Goal: Book appointment/travel/reservation

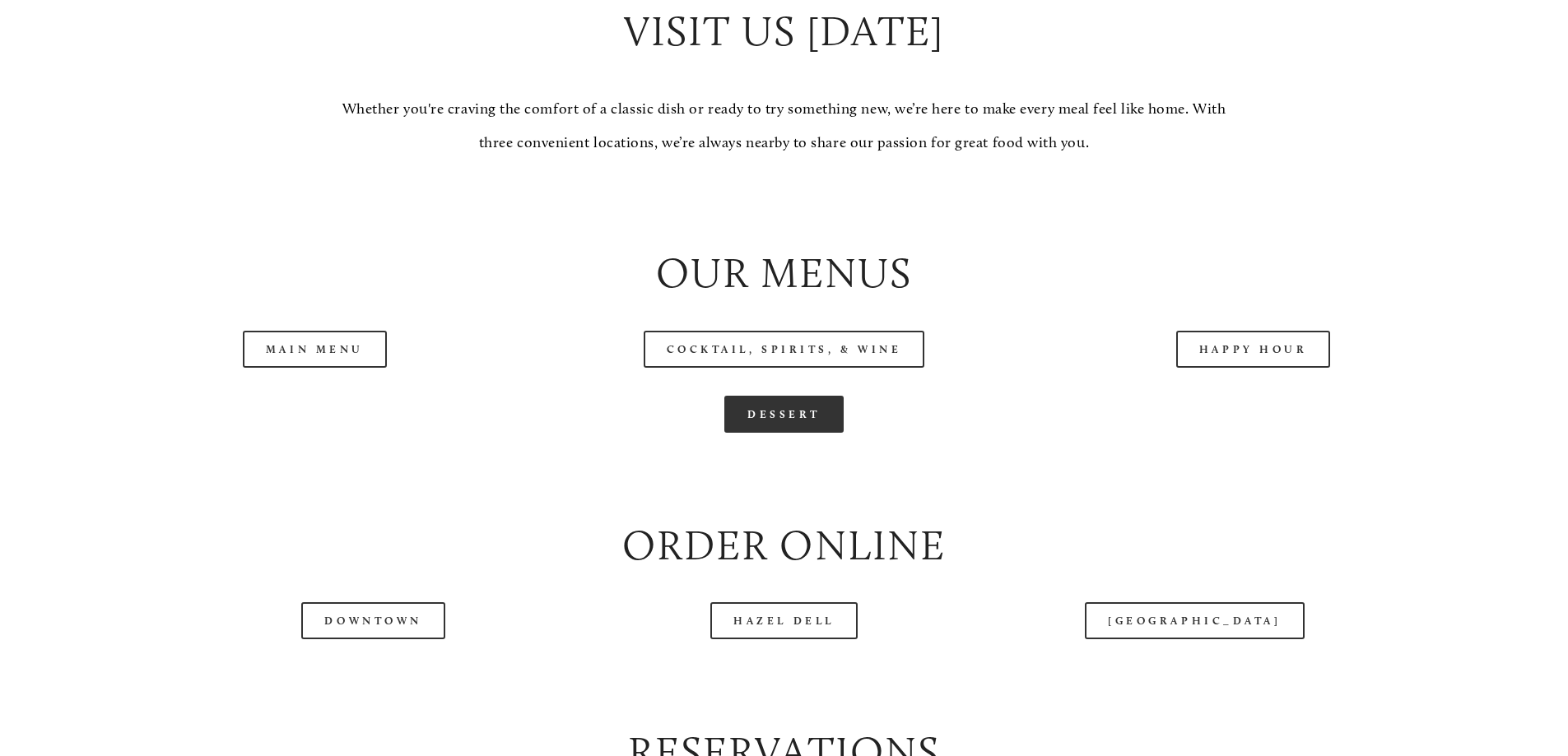
scroll to position [1728, 0]
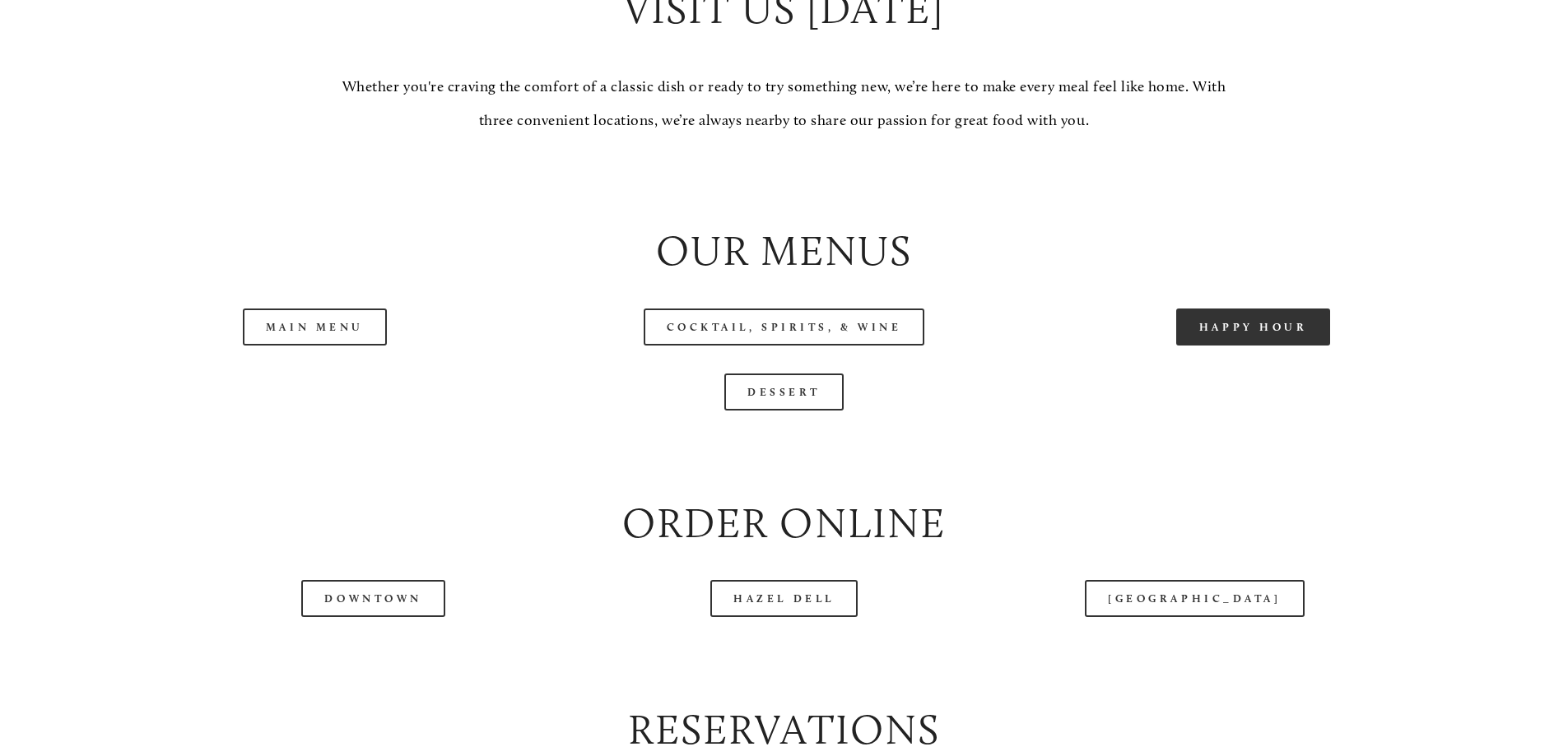
click at [1228, 345] on link "Happy Hour" at bounding box center [1253, 327] width 155 height 37
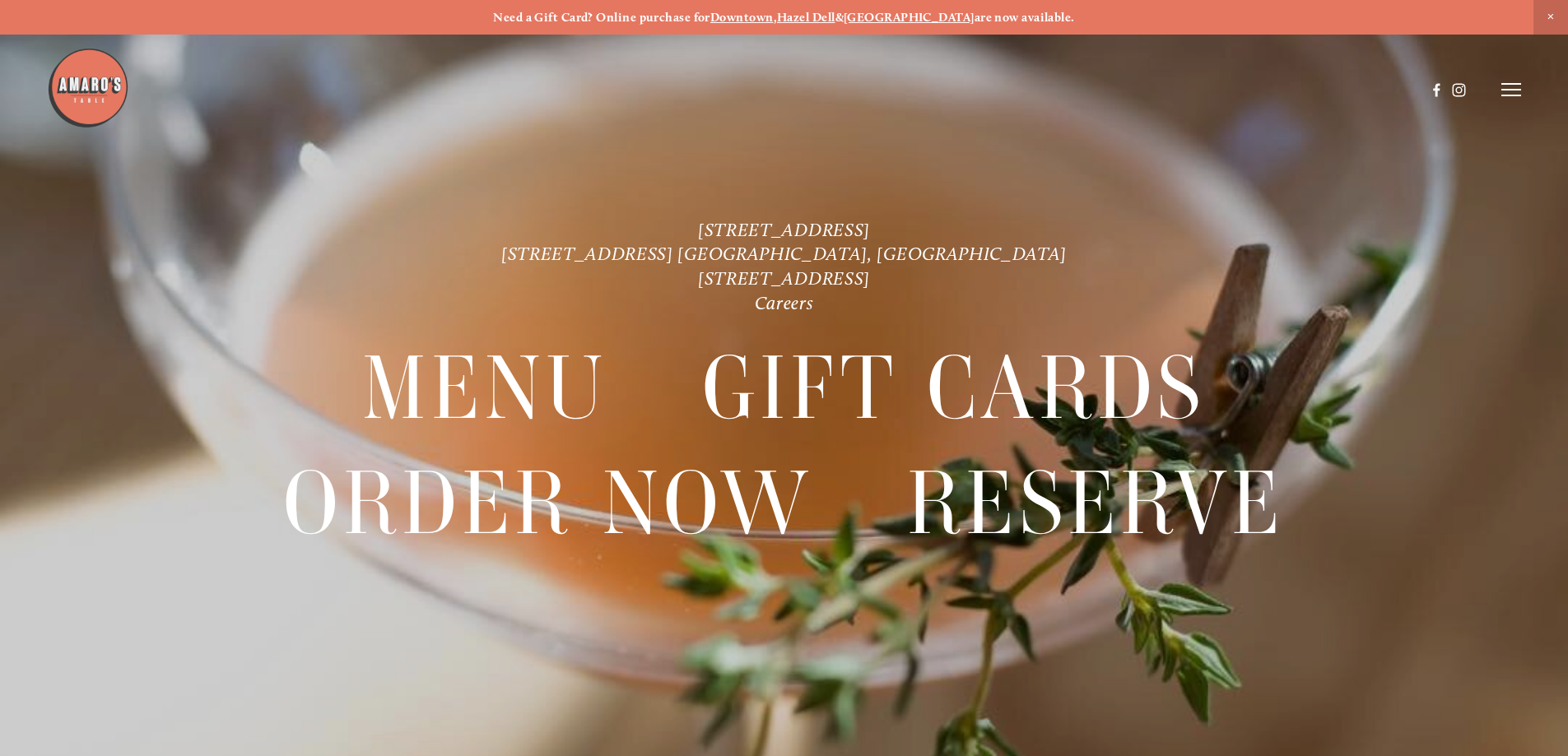
click at [925, 17] on strong "[GEOGRAPHIC_DATA]" at bounding box center [909, 18] width 131 height 15
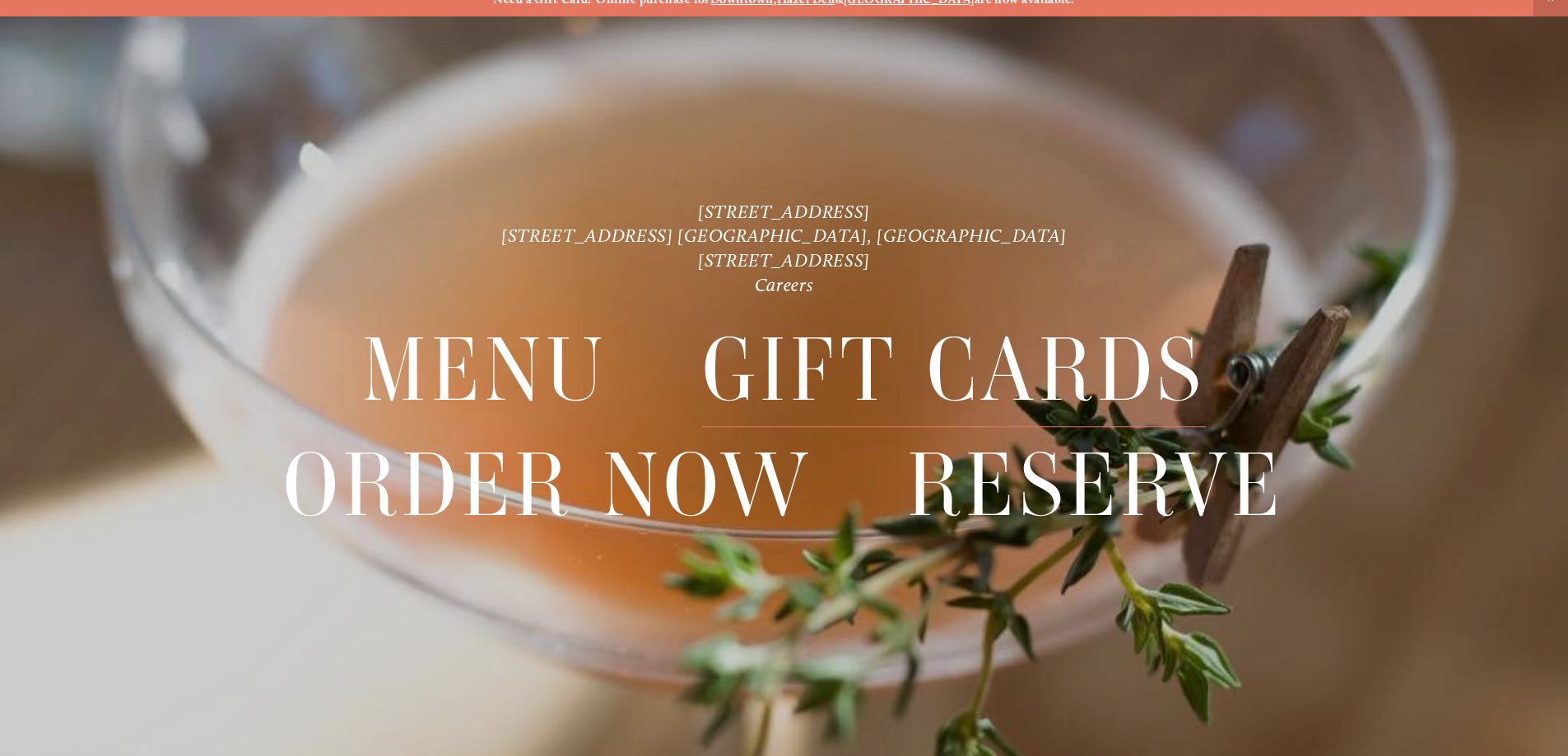
scroll to position [34, 0]
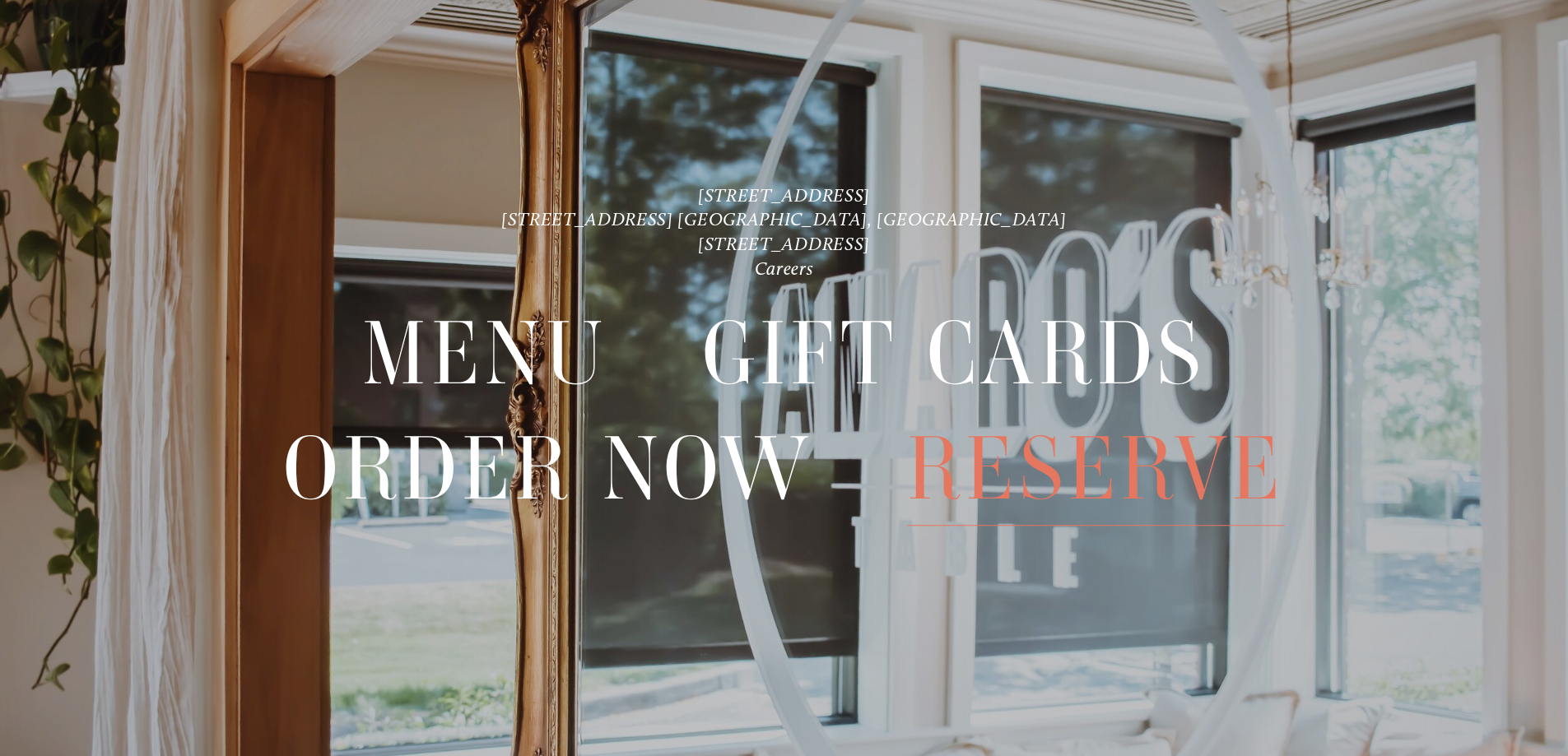
click at [1007, 457] on span "Reserve" at bounding box center [1096, 469] width 378 height 114
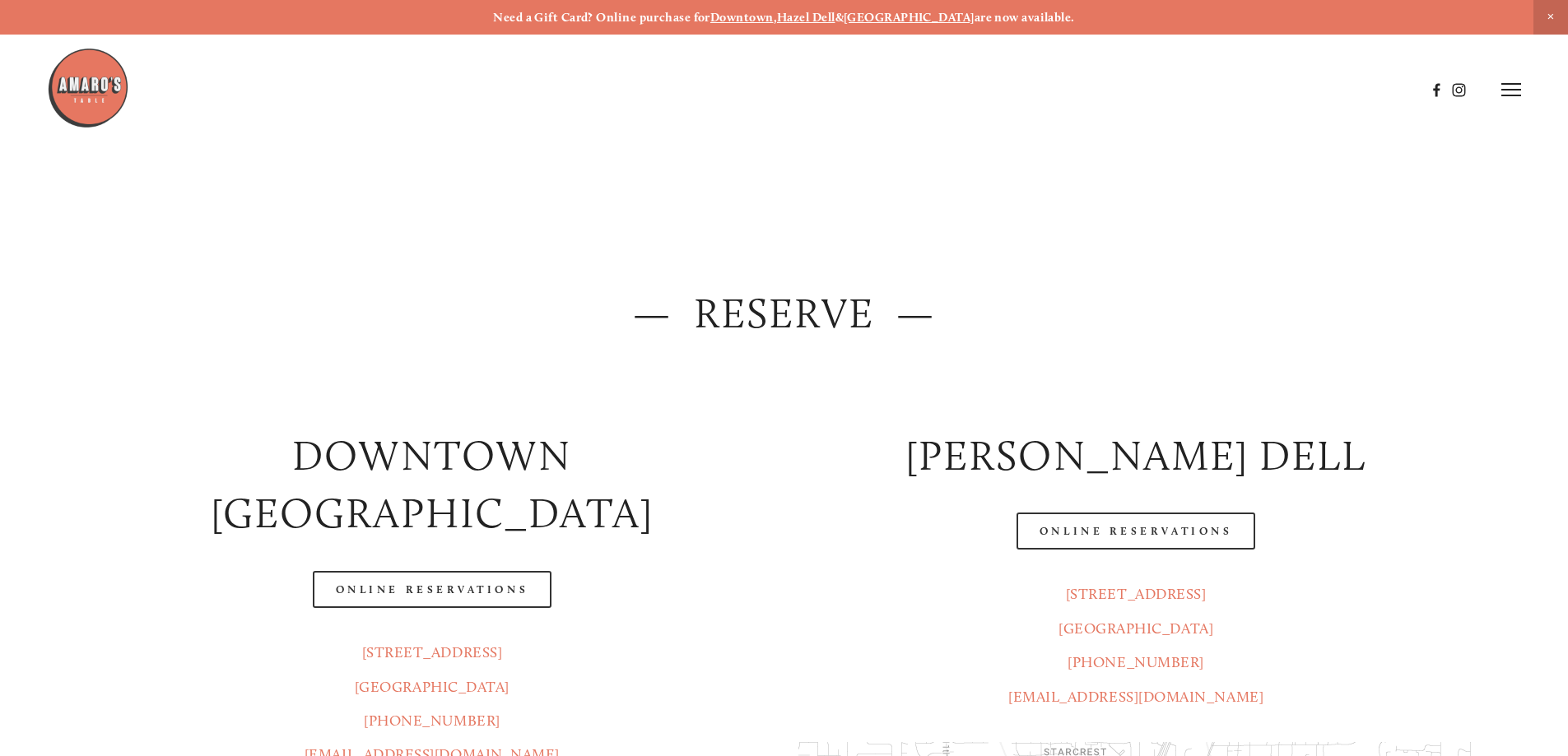
click at [106, 89] on img at bounding box center [88, 88] width 82 height 82
